Goal: Task Accomplishment & Management: Use online tool/utility

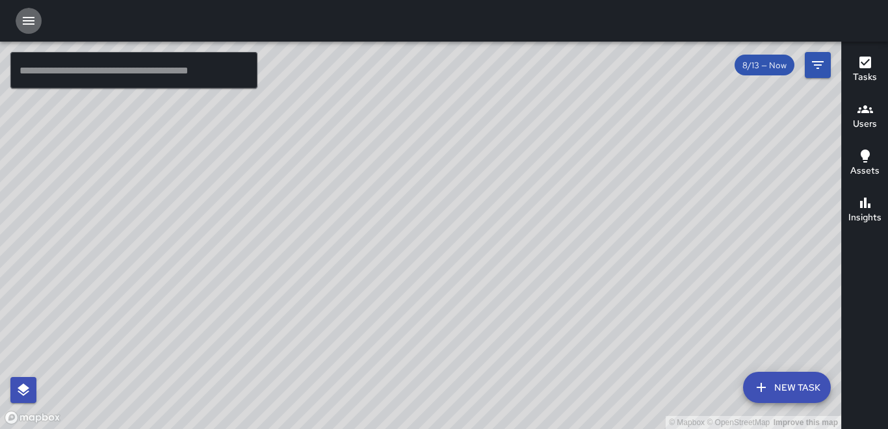
click at [30, 19] on icon "button" at bounding box center [29, 21] width 16 height 16
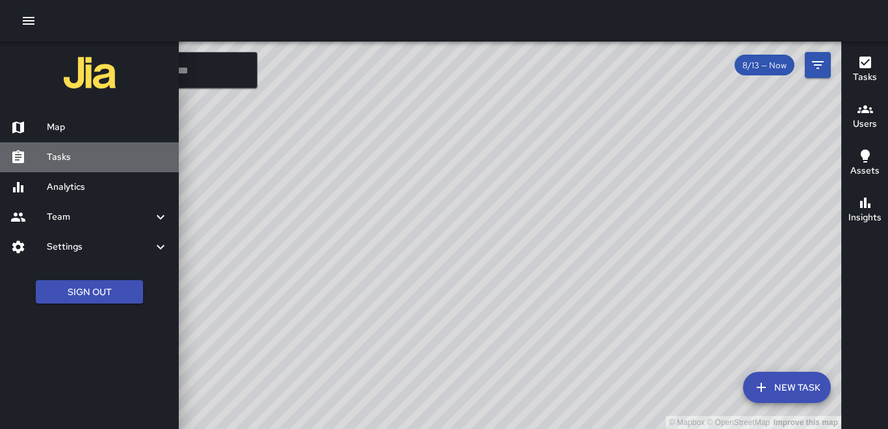
click at [59, 165] on link "Tasks" at bounding box center [89, 157] width 179 height 30
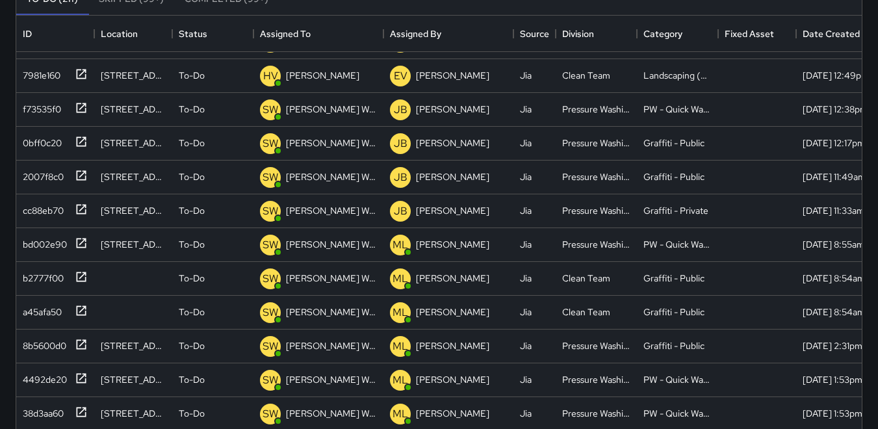
scroll to position [339, 0]
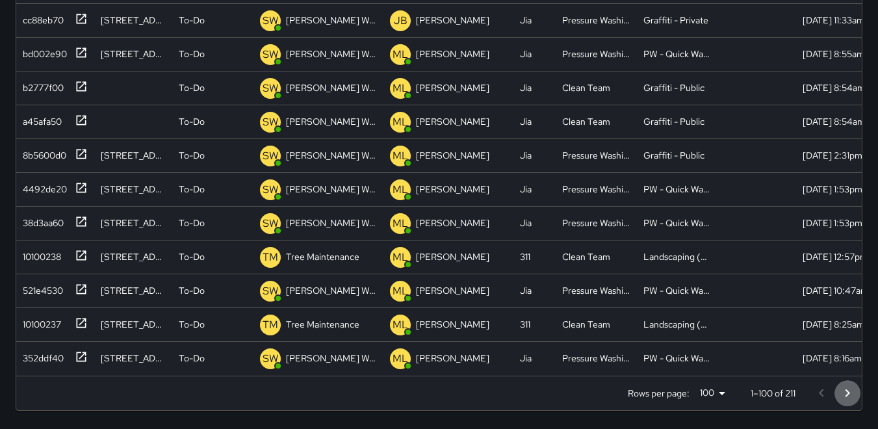
click at [846, 391] on icon "Go to next page" at bounding box center [848, 393] width 16 height 16
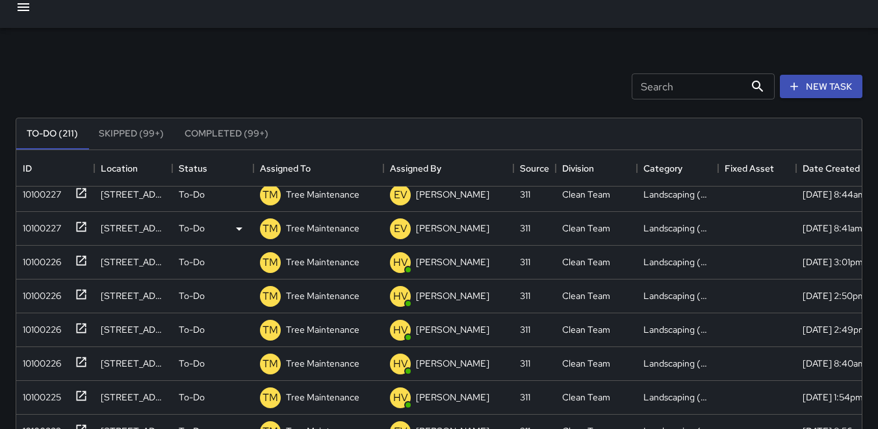
scroll to position [1105, 0]
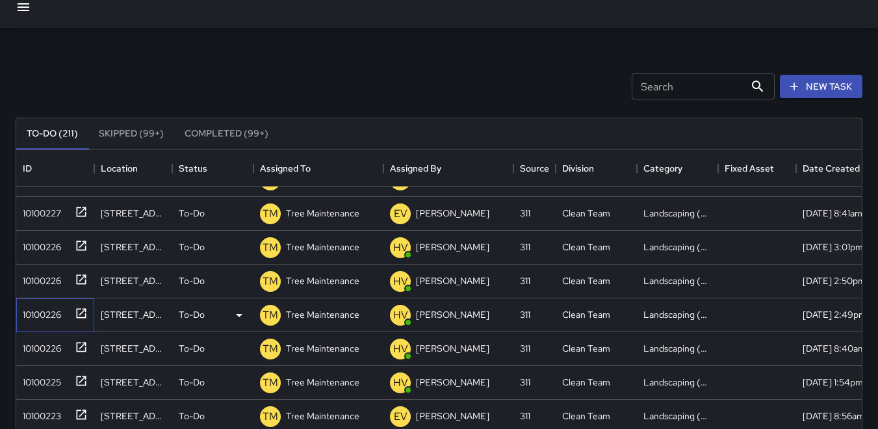
click at [31, 307] on div "10100226" at bounding box center [40, 312] width 44 height 18
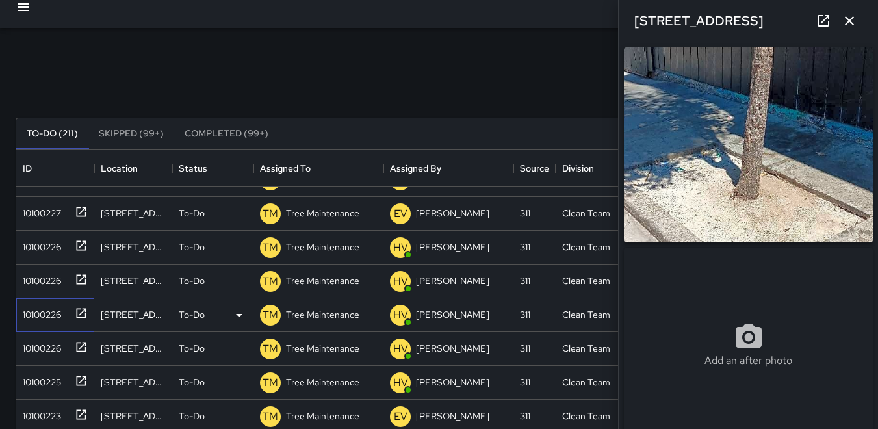
type input "**********"
click at [855, 23] on icon "button" at bounding box center [850, 21] width 16 height 16
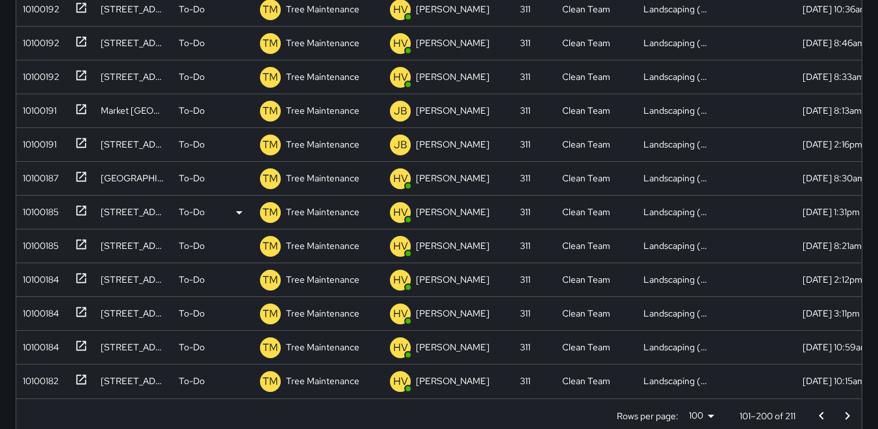
scroll to position [339, 0]
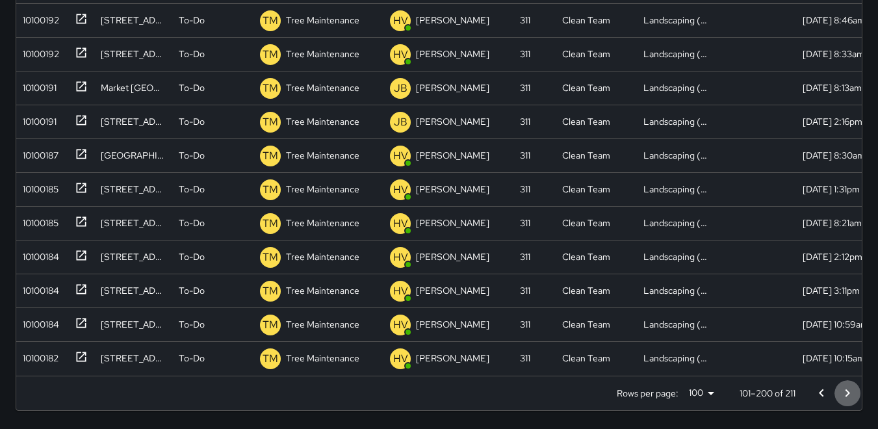
click at [848, 395] on icon "Go to next page" at bounding box center [848, 393] width 5 height 8
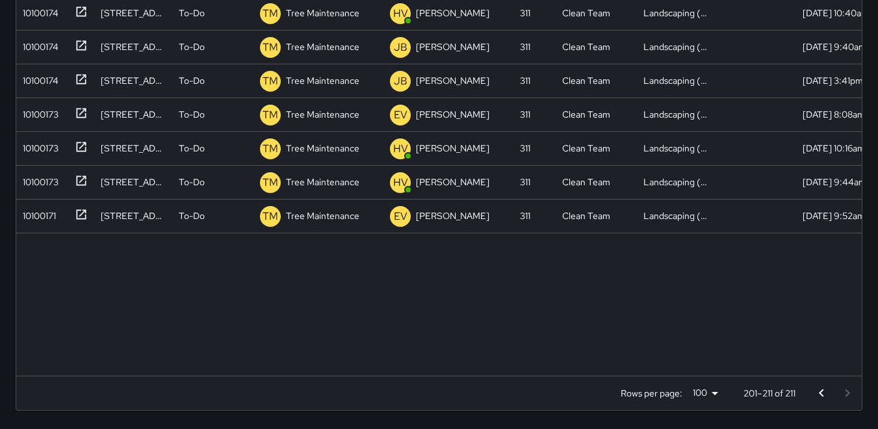
click at [846, 393] on div at bounding box center [835, 393] width 52 height 26
click at [853, 393] on div at bounding box center [835, 393] width 52 height 26
click at [828, 393] on icon "Go to previous page" at bounding box center [822, 393] width 16 height 16
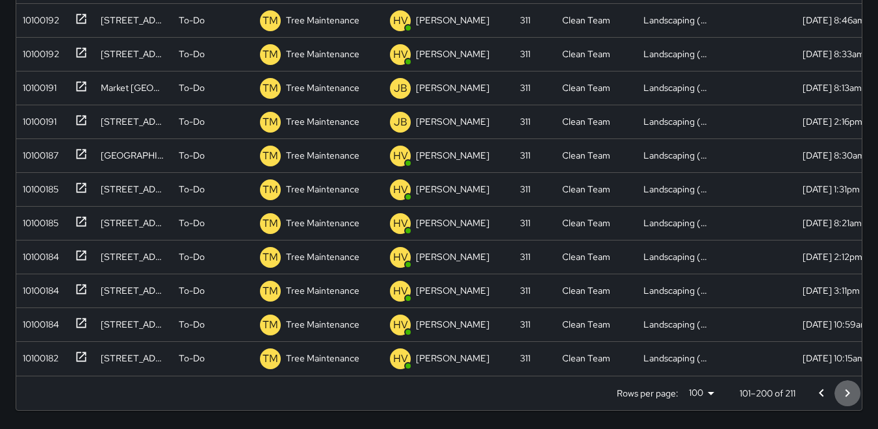
click at [850, 391] on icon "Go to next page" at bounding box center [848, 393] width 16 height 16
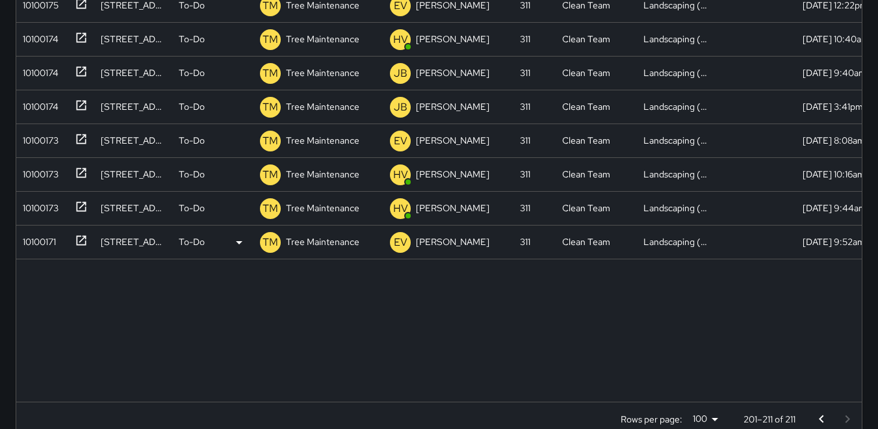
scroll to position [325, 0]
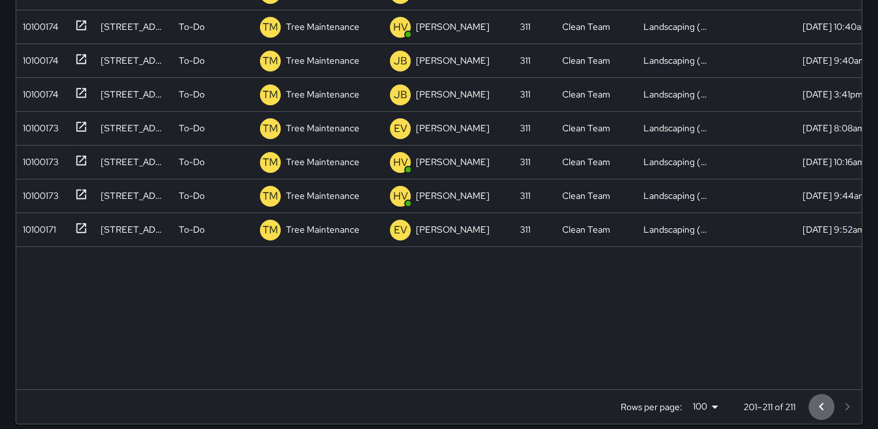
click at [824, 405] on icon "Go to previous page" at bounding box center [822, 407] width 16 height 16
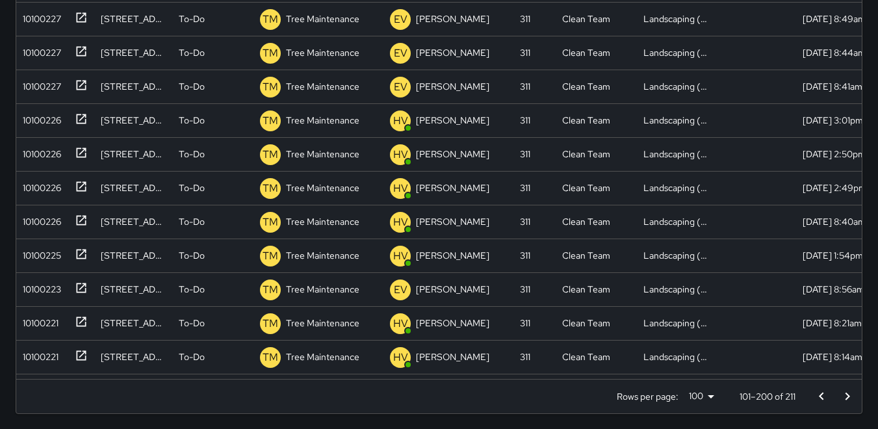
scroll to position [339, 0]
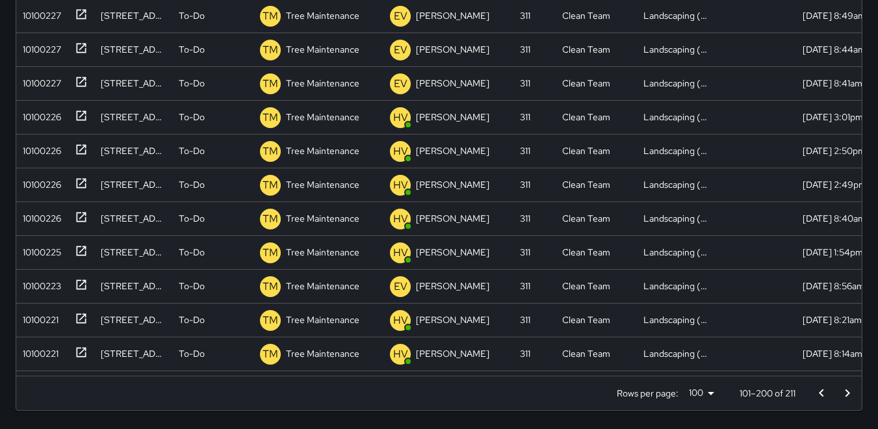
click at [816, 394] on icon "Go to previous page" at bounding box center [822, 393] width 16 height 16
click at [816, 394] on div at bounding box center [835, 393] width 52 height 26
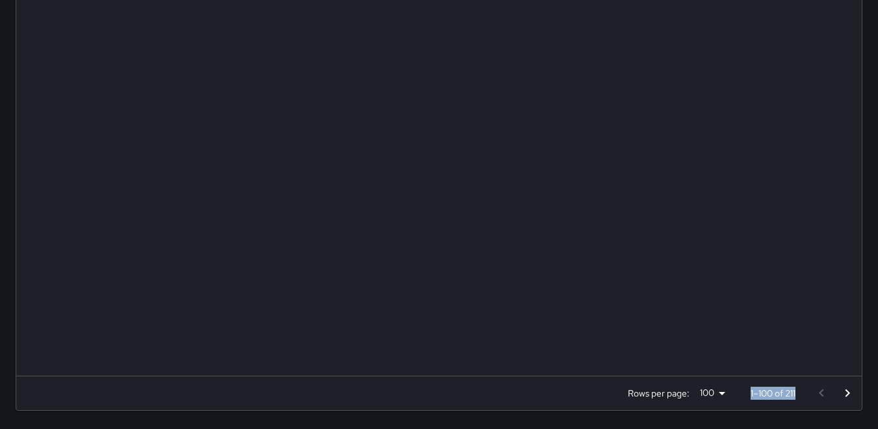
scroll to position [0, 0]
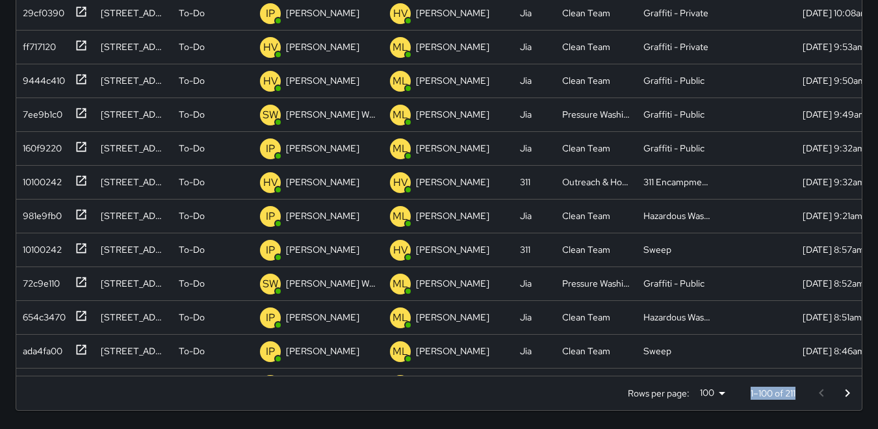
click at [816, 394] on div at bounding box center [835, 393] width 52 height 26
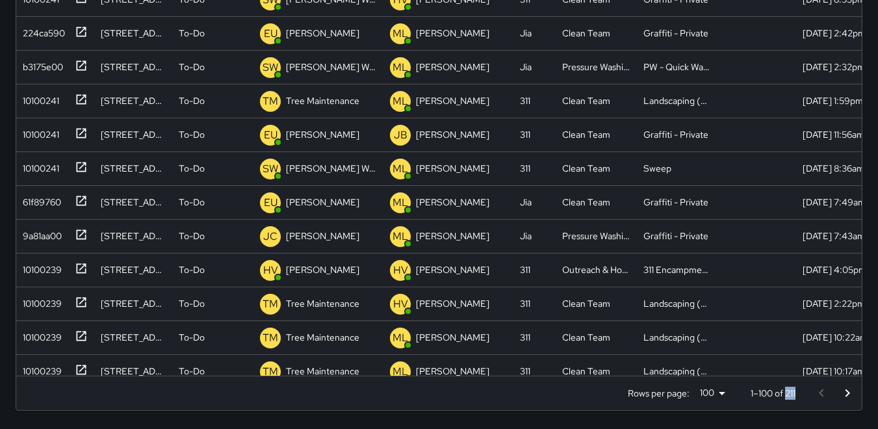
scroll to position [1820, 0]
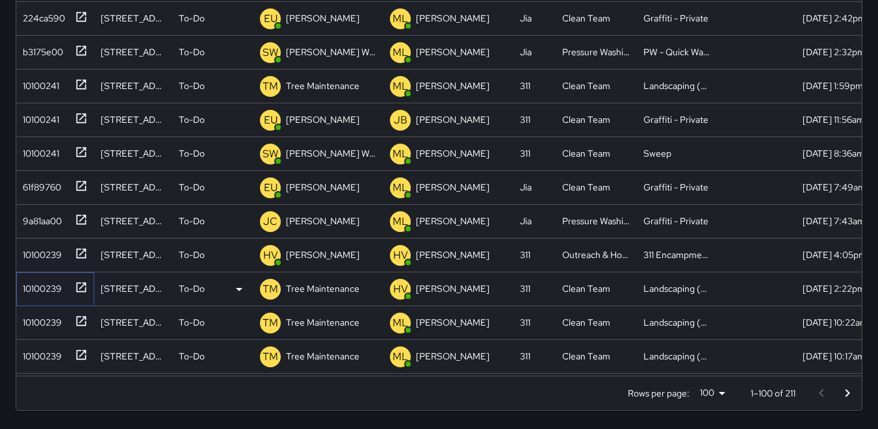
click at [36, 286] on div "10100239" at bounding box center [40, 286] width 44 height 18
